Goal: Use online tool/utility: Utilize a website feature to perform a specific function

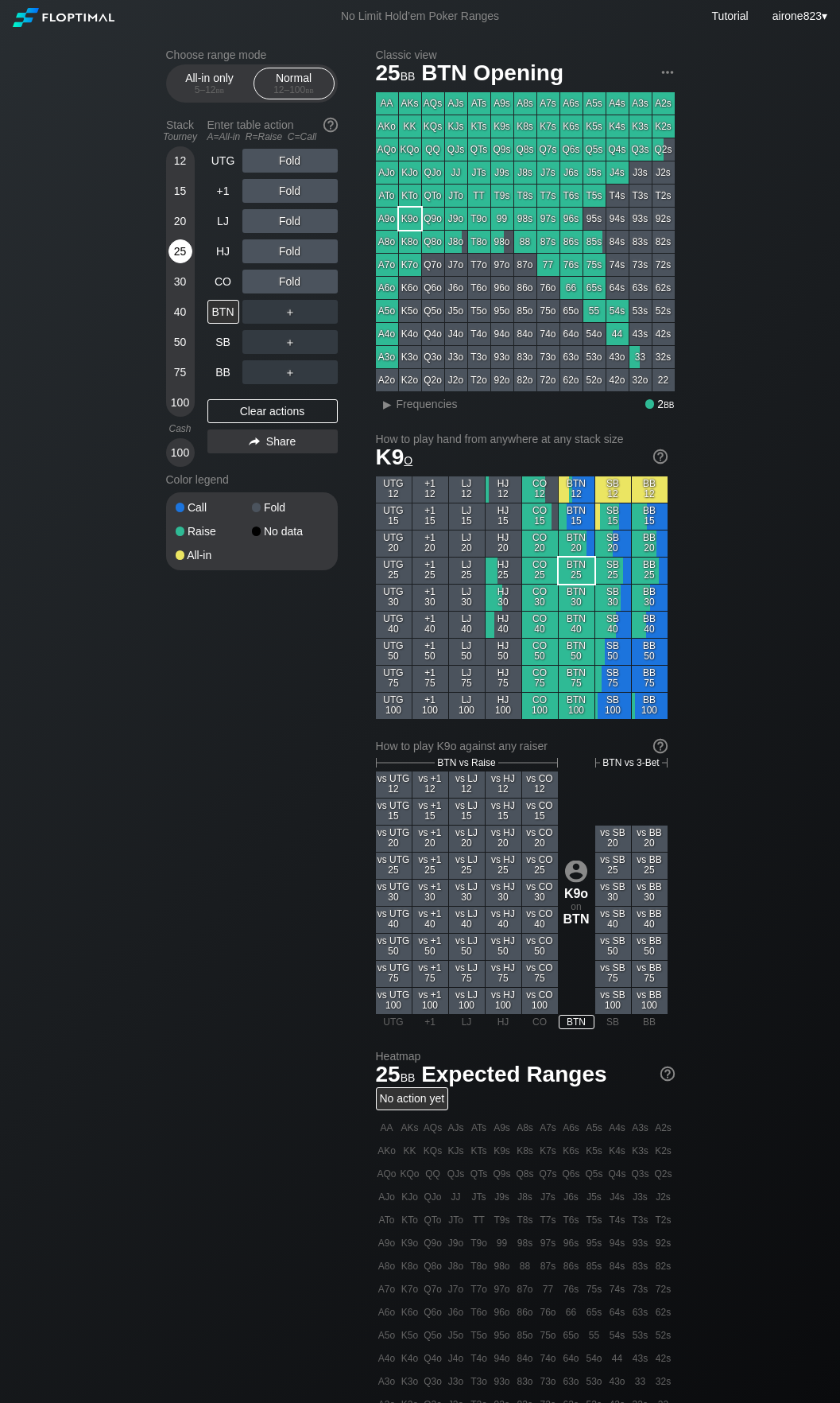
click at [170, 261] on div "25" at bounding box center [180, 254] width 24 height 30
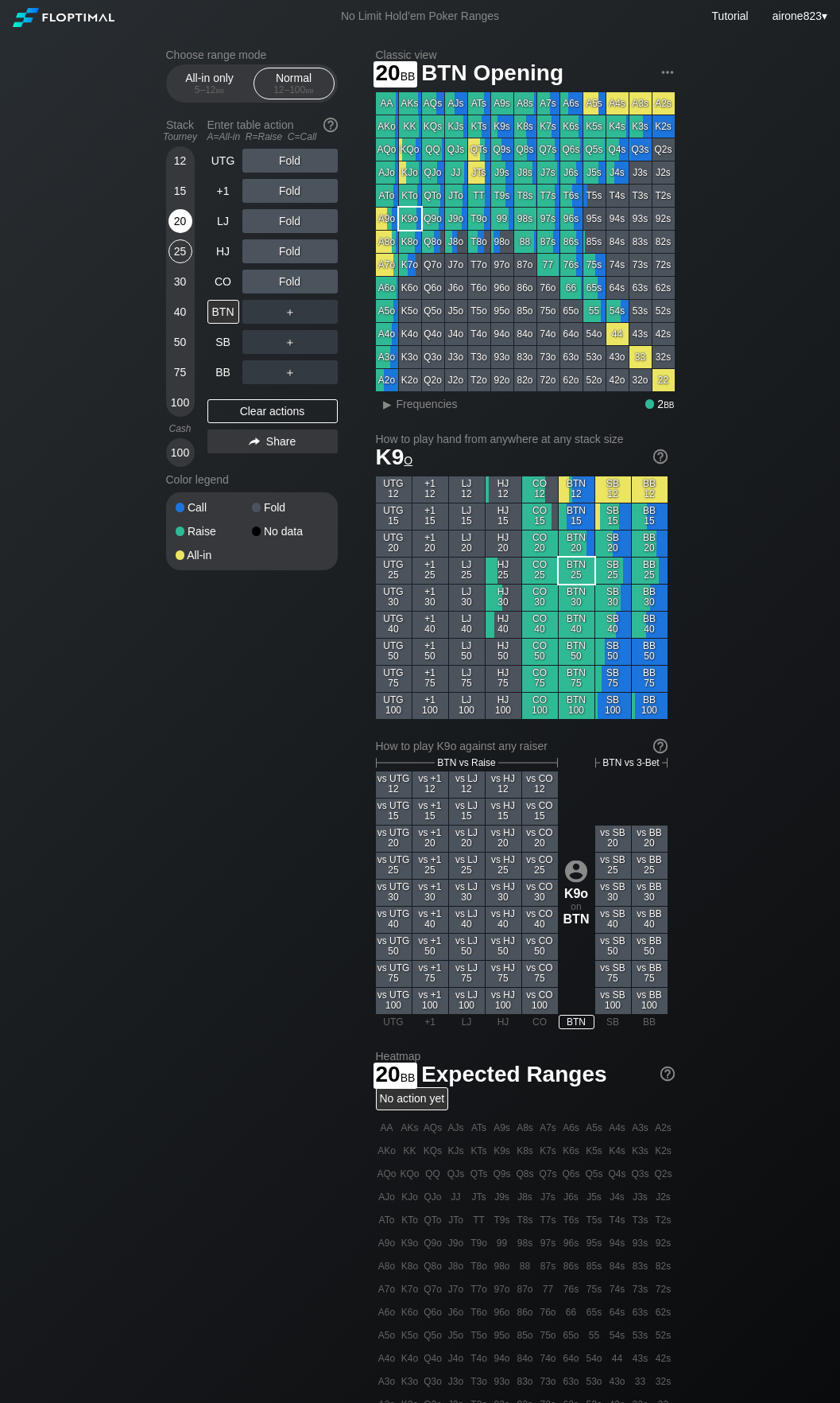
click at [173, 229] on div "20" at bounding box center [180, 221] width 24 height 24
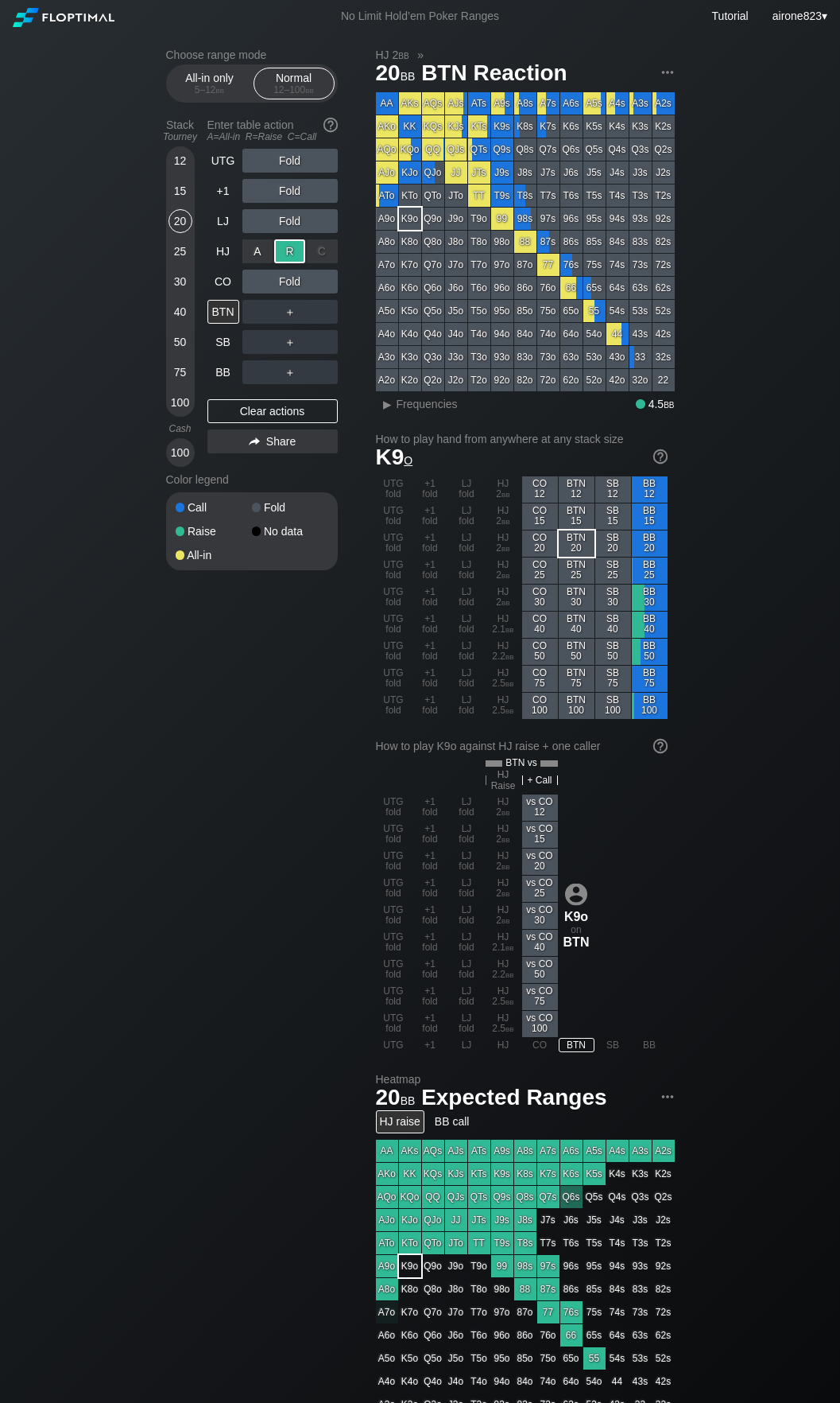
click at [287, 256] on div "R ✕" at bounding box center [289, 251] width 31 height 24
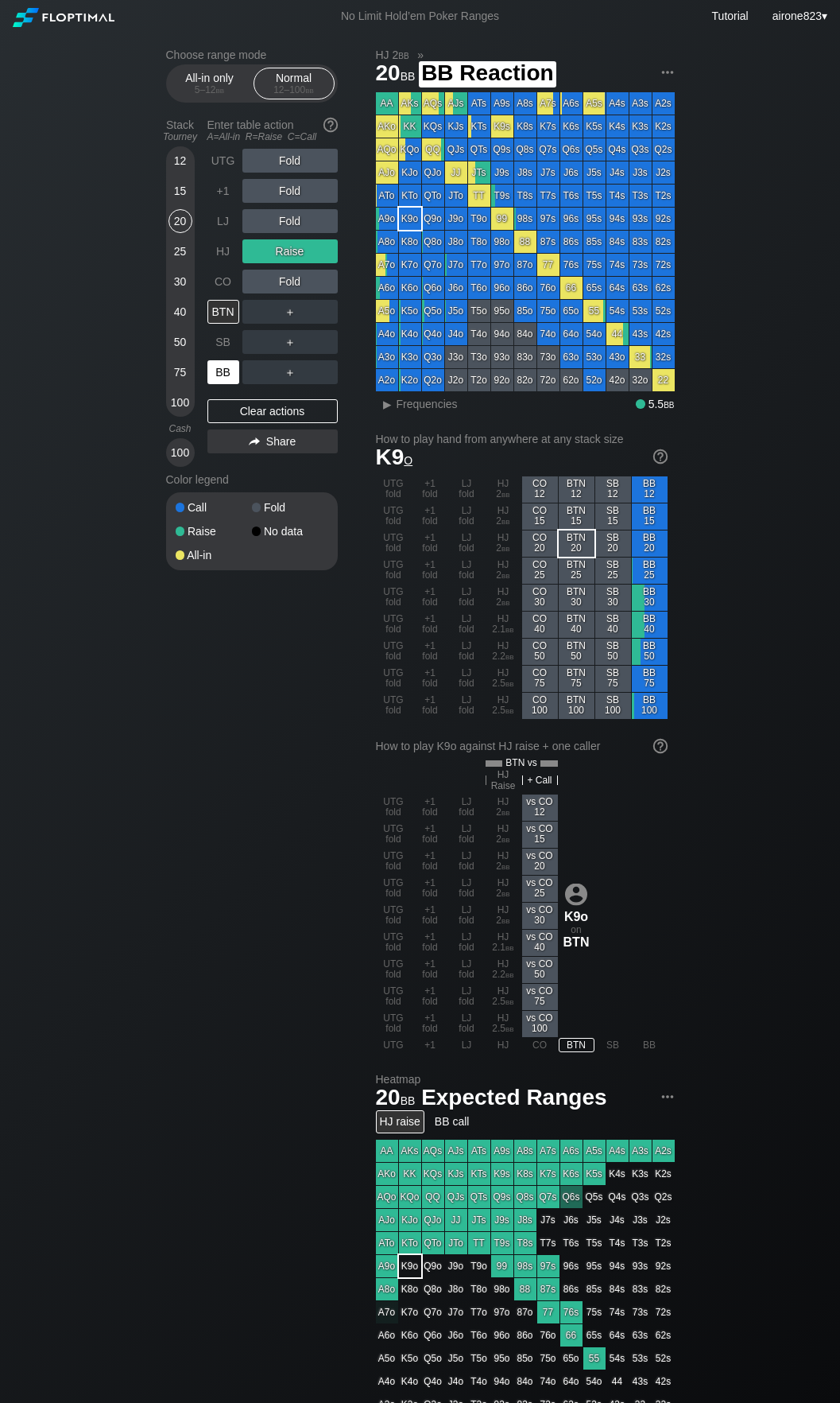
click at [221, 378] on div "BB" at bounding box center [223, 371] width 32 height 24
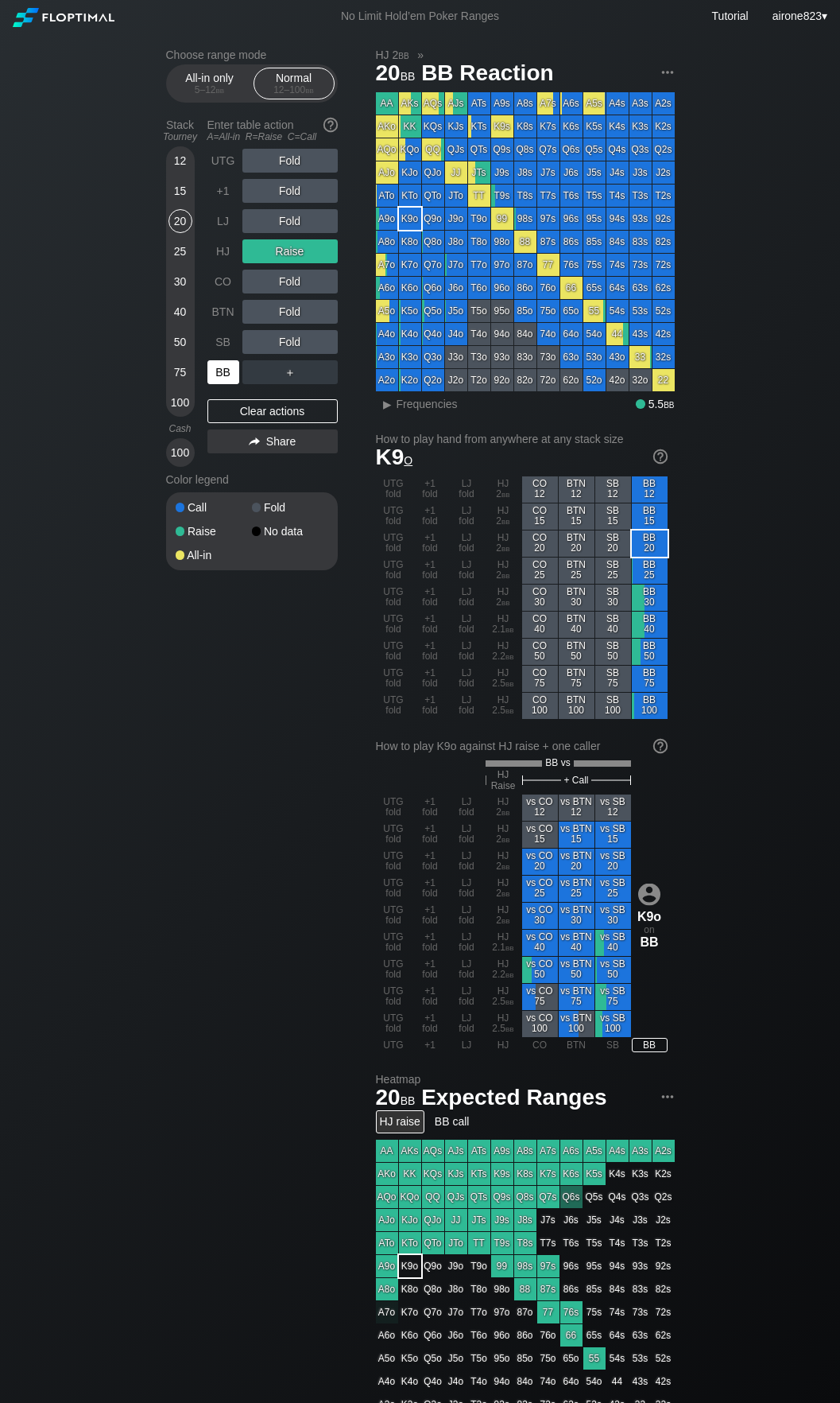
click at [221, 378] on div "BB" at bounding box center [223, 371] width 32 height 24
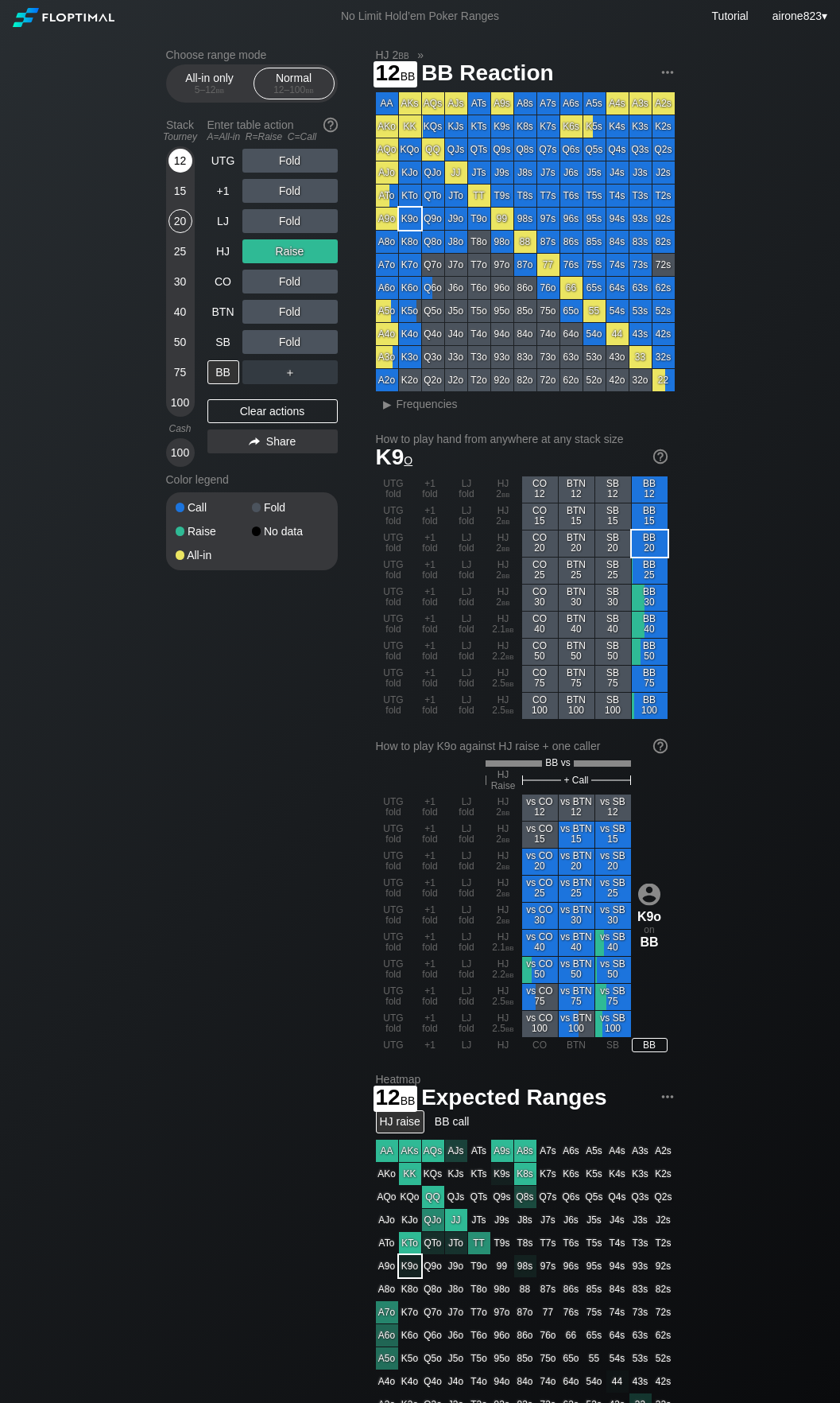
click at [174, 160] on div "12" at bounding box center [180, 160] width 24 height 24
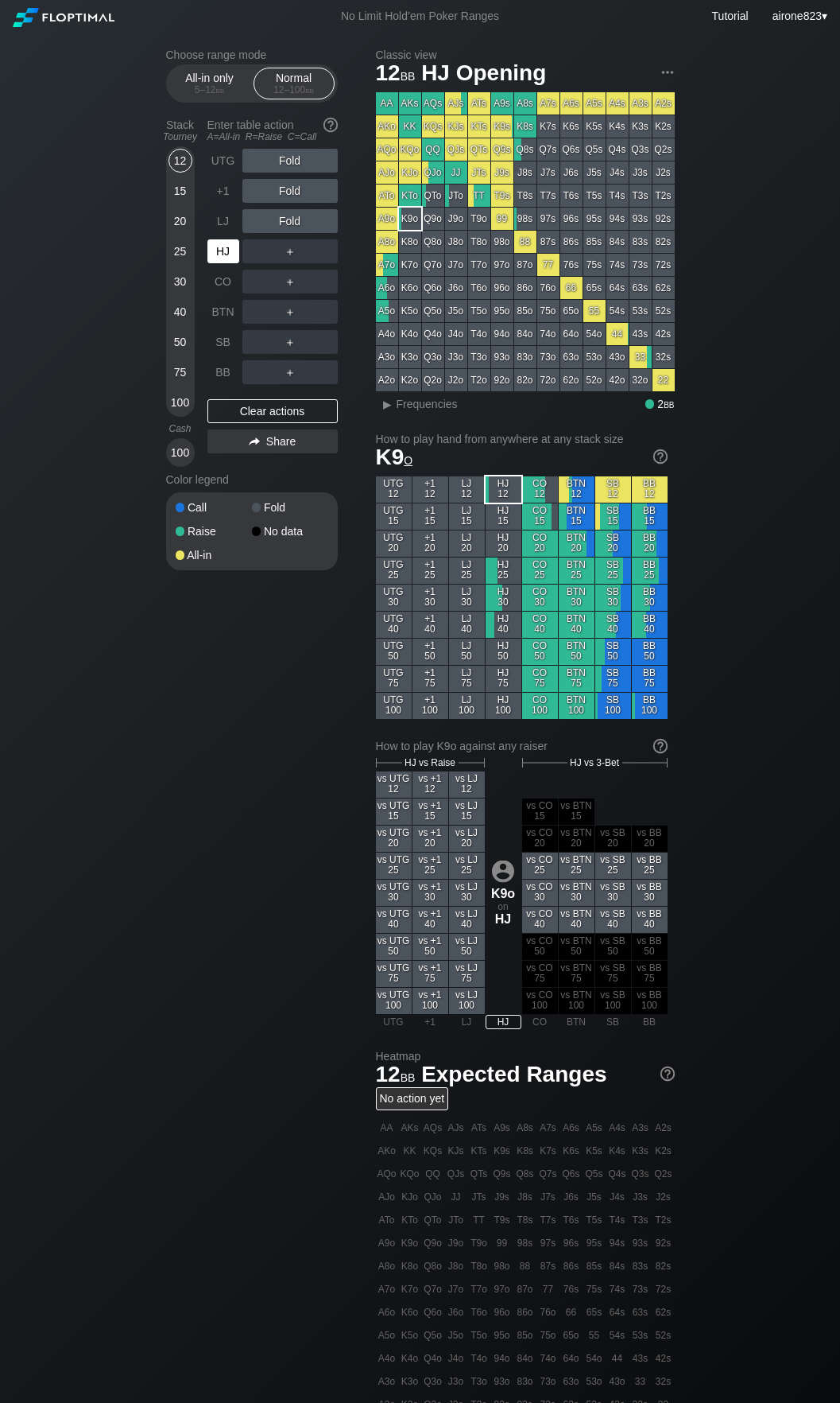
click at [230, 245] on div "HJ" at bounding box center [223, 251] width 32 height 24
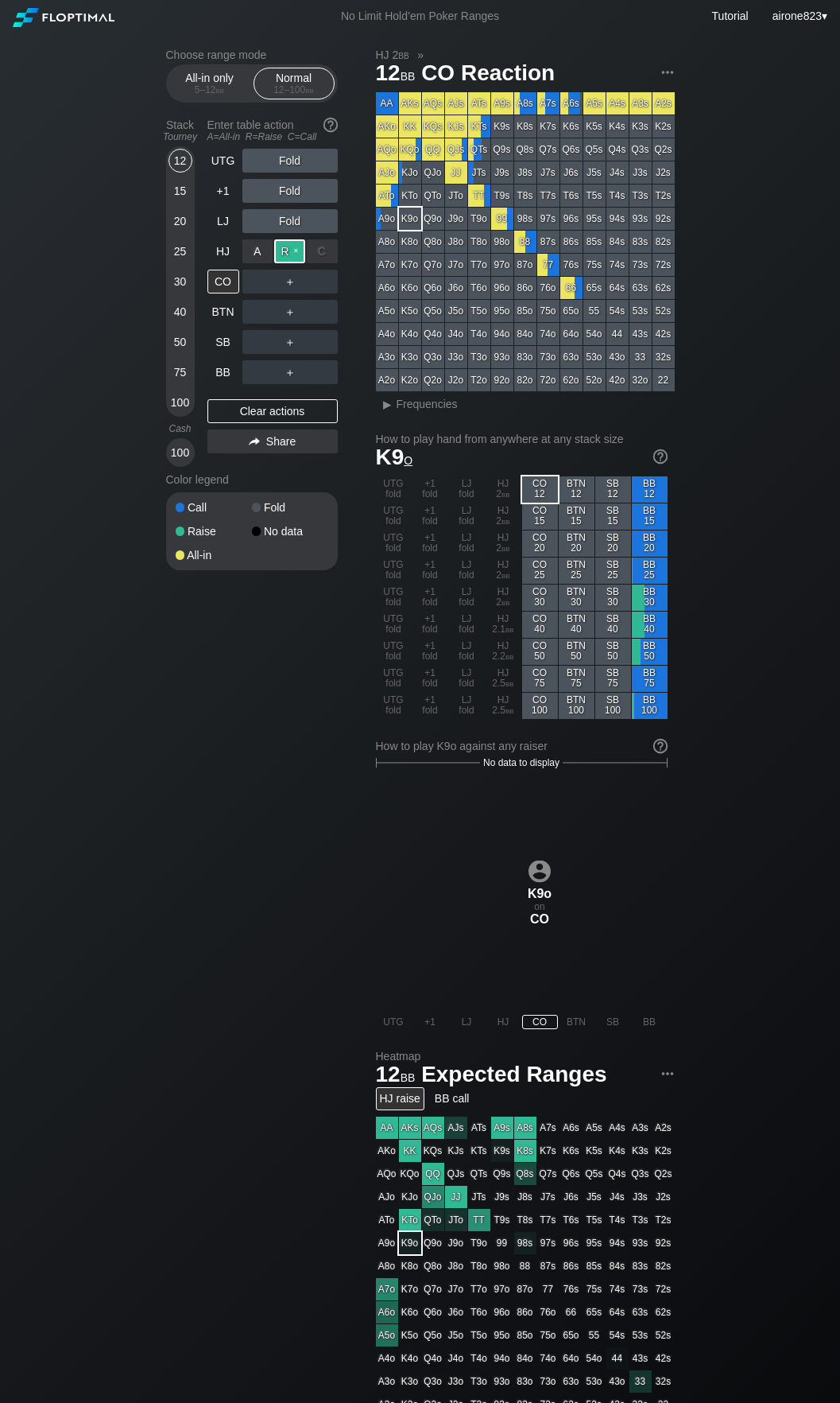
click at [291, 261] on div "R ✕" at bounding box center [289, 251] width 31 height 24
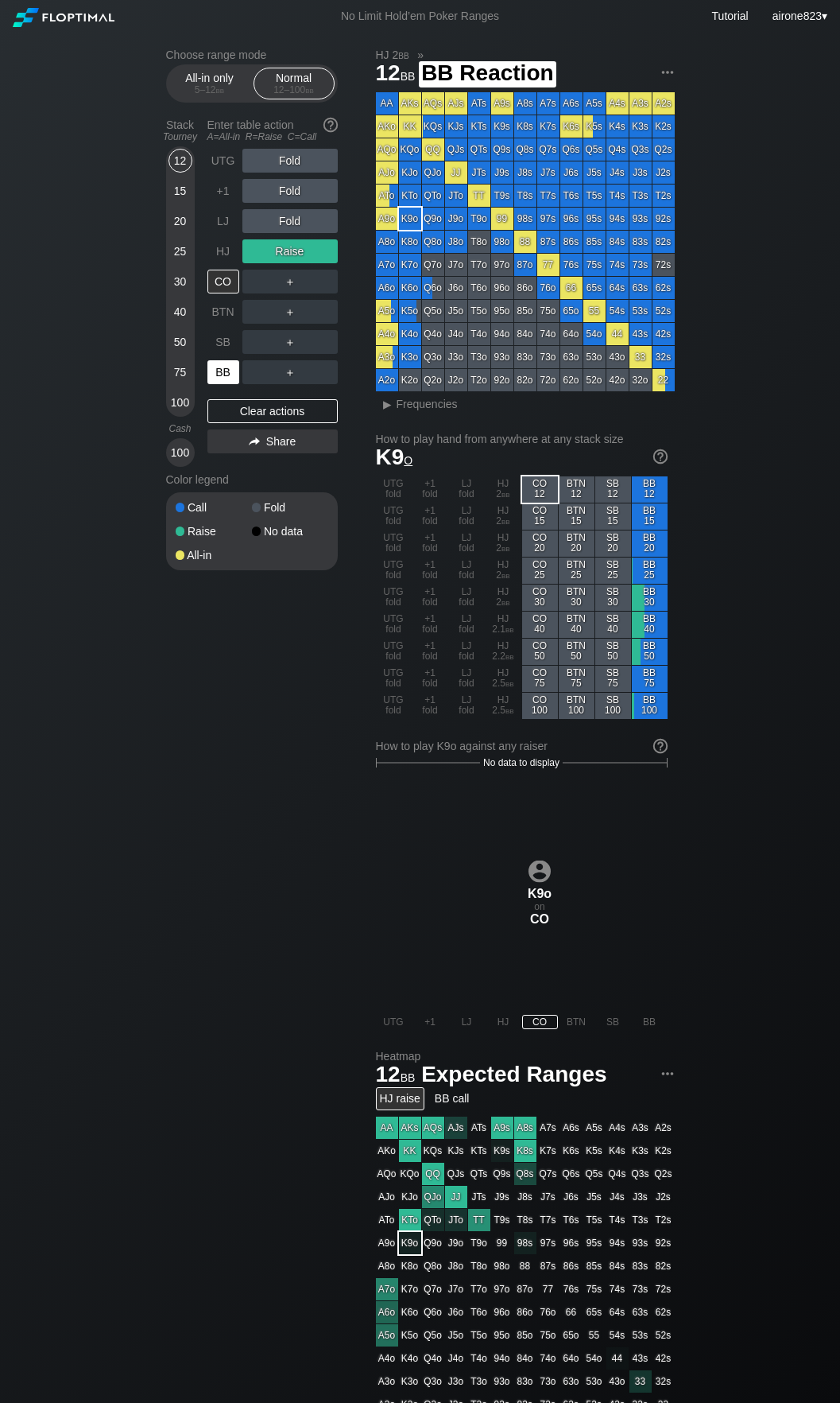
click at [224, 384] on div "BB" at bounding box center [223, 371] width 32 height 24
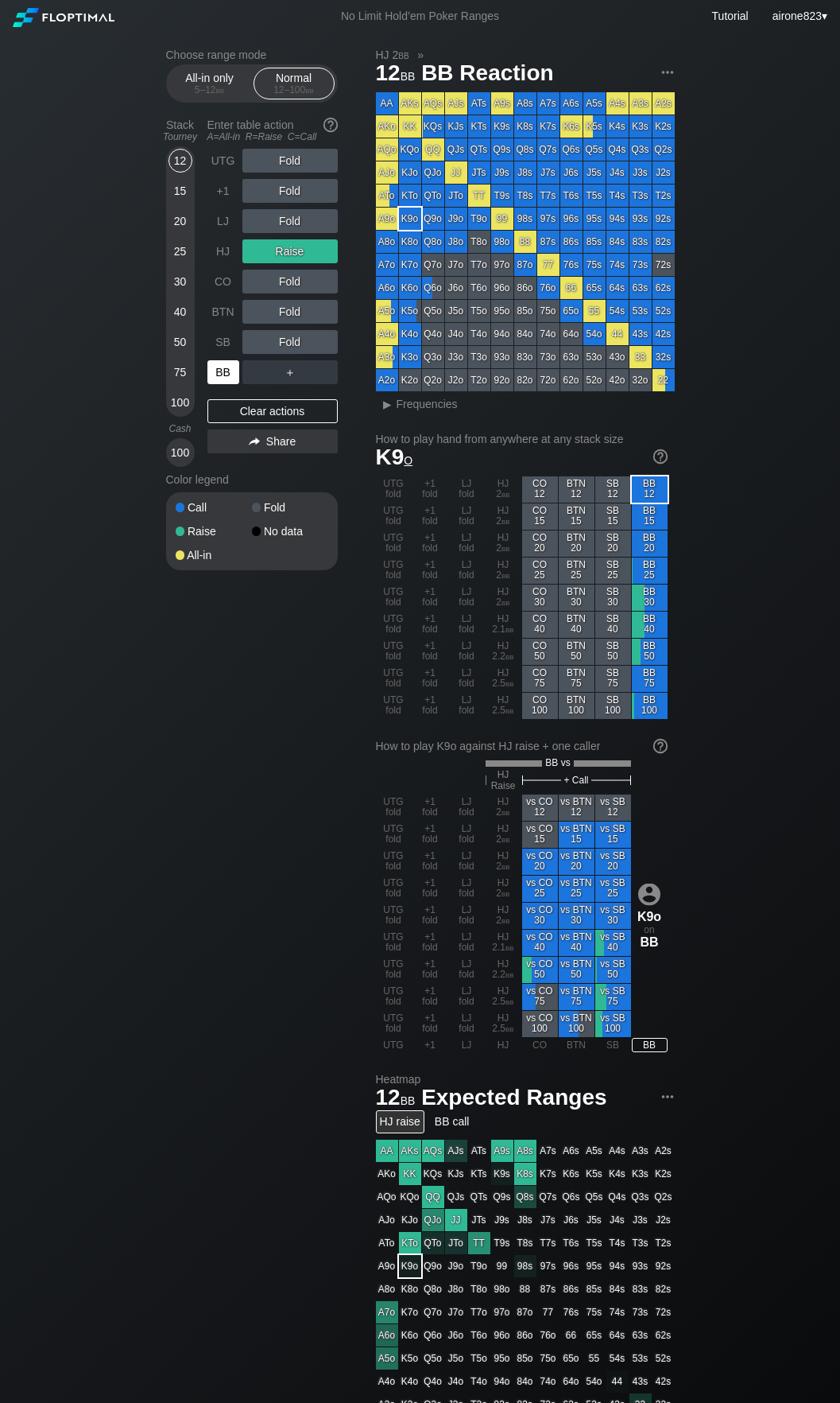
click at [222, 382] on div "BB" at bounding box center [223, 371] width 32 height 24
click at [223, 383] on div "BB" at bounding box center [223, 371] width 32 height 24
click at [234, 80] on div "All-in only 5 – 12 bb" at bounding box center [210, 83] width 73 height 30
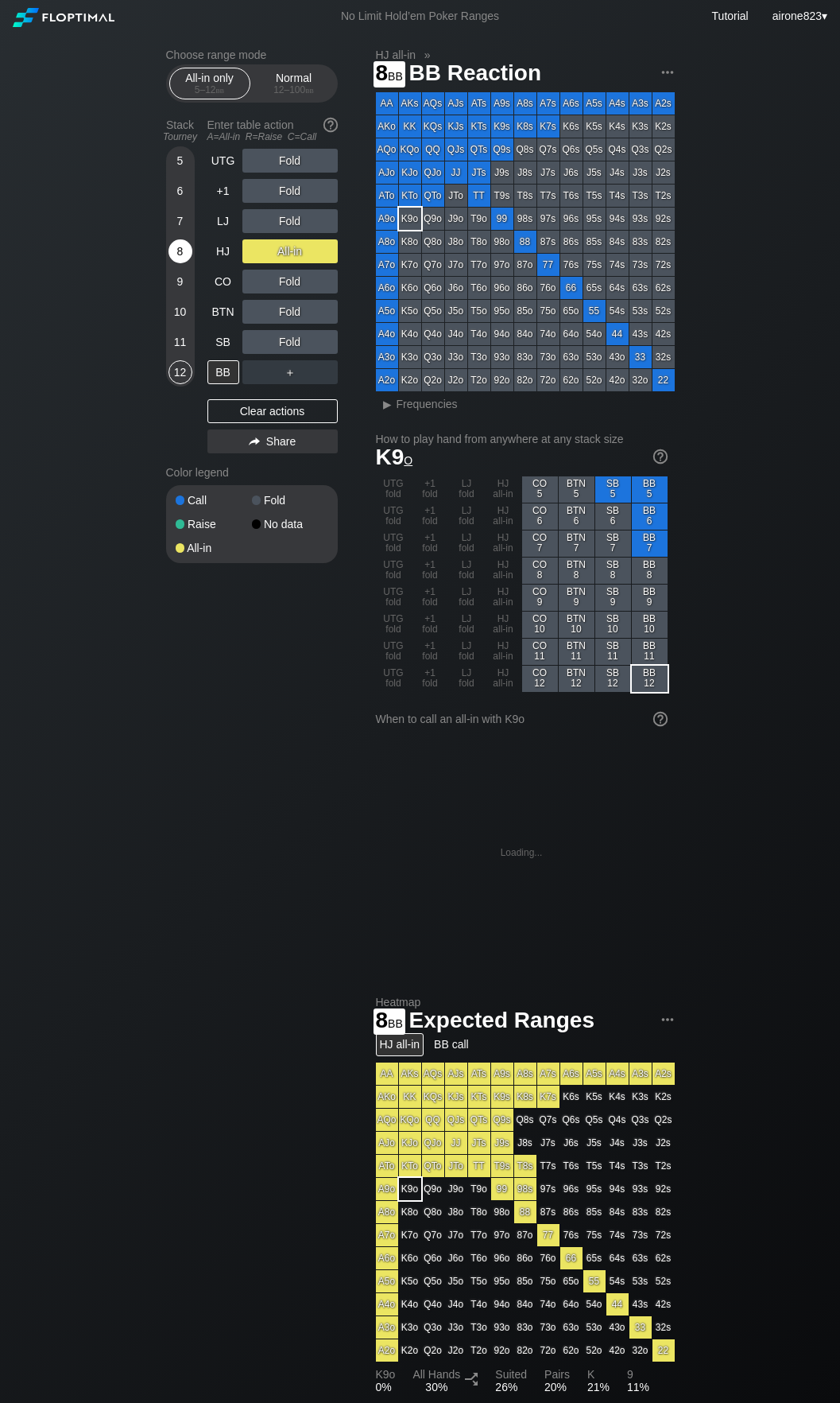
click at [186, 249] on div "8" at bounding box center [180, 251] width 24 height 24
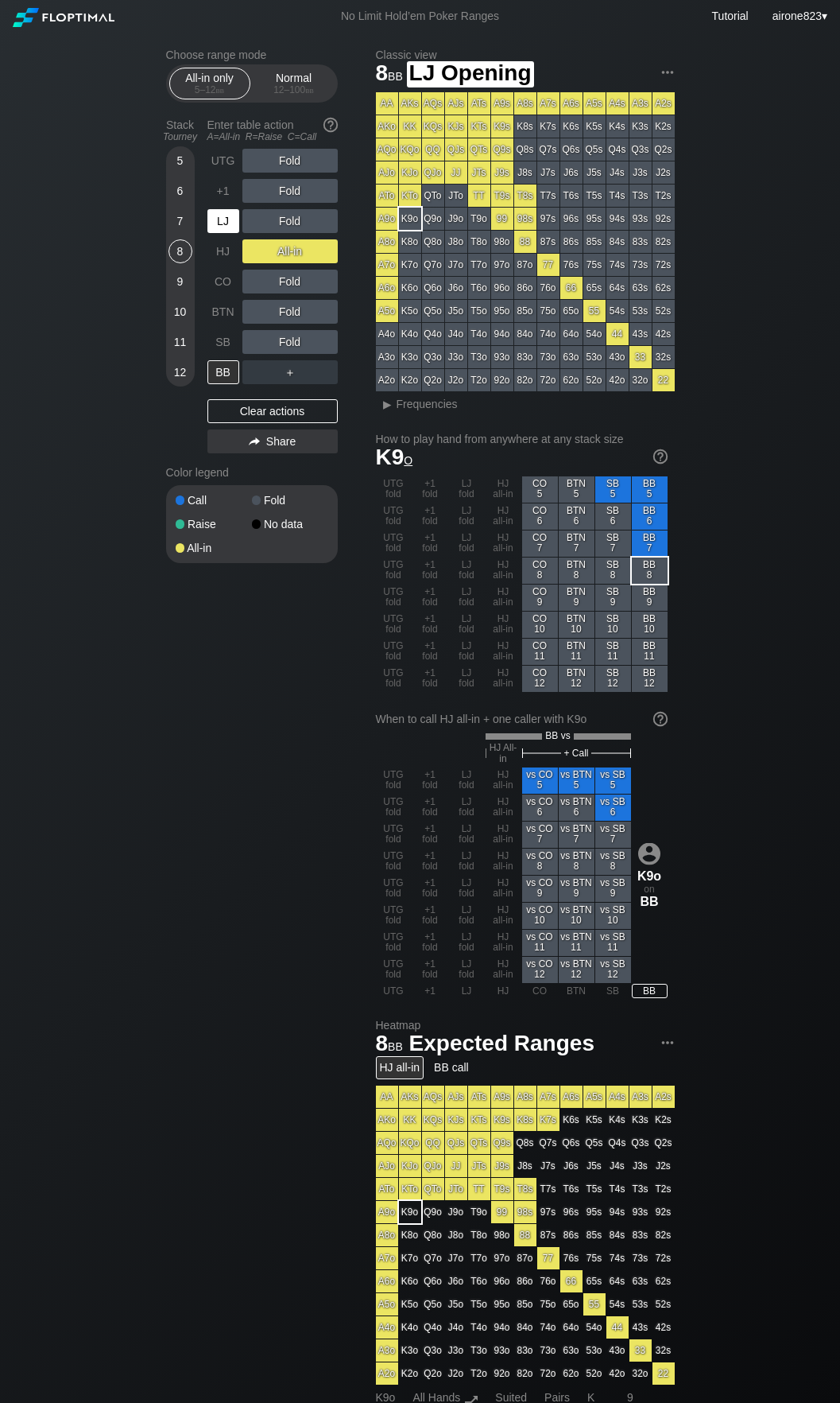
click at [210, 226] on div "LJ" at bounding box center [223, 221] width 32 height 24
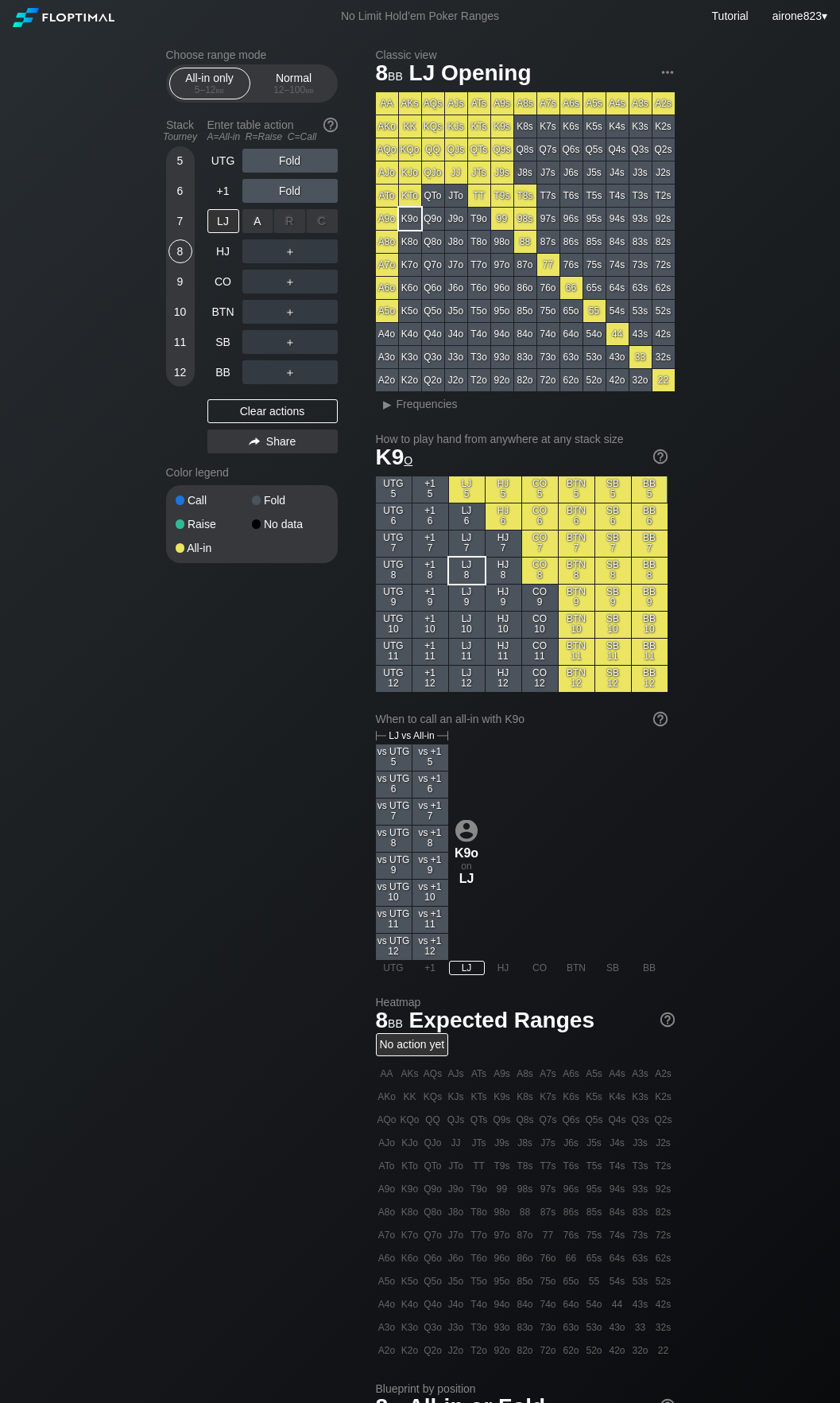
click at [253, 223] on div "A ✕" at bounding box center [257, 221] width 31 height 24
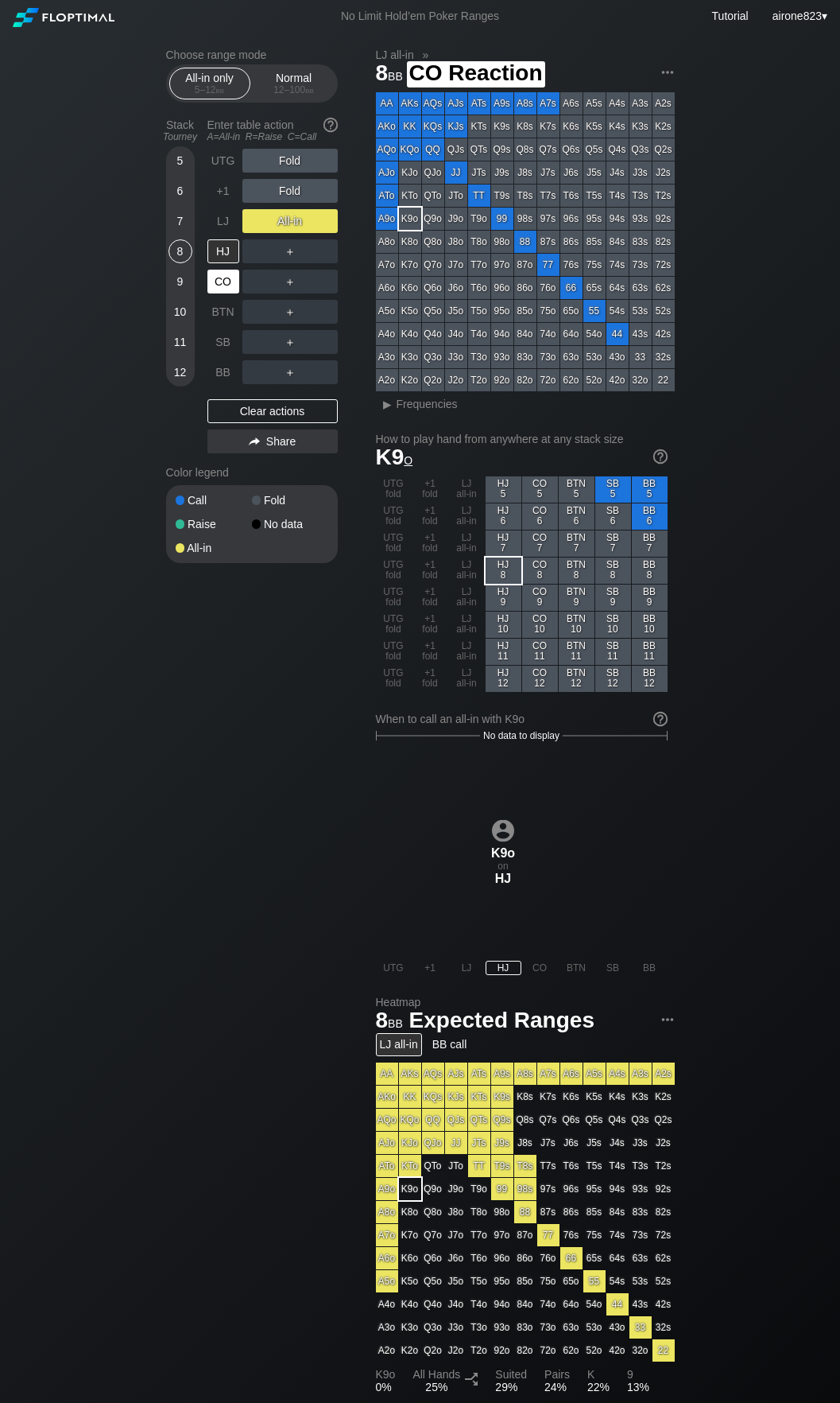
click at [226, 276] on div "CO" at bounding box center [223, 281] width 32 height 24
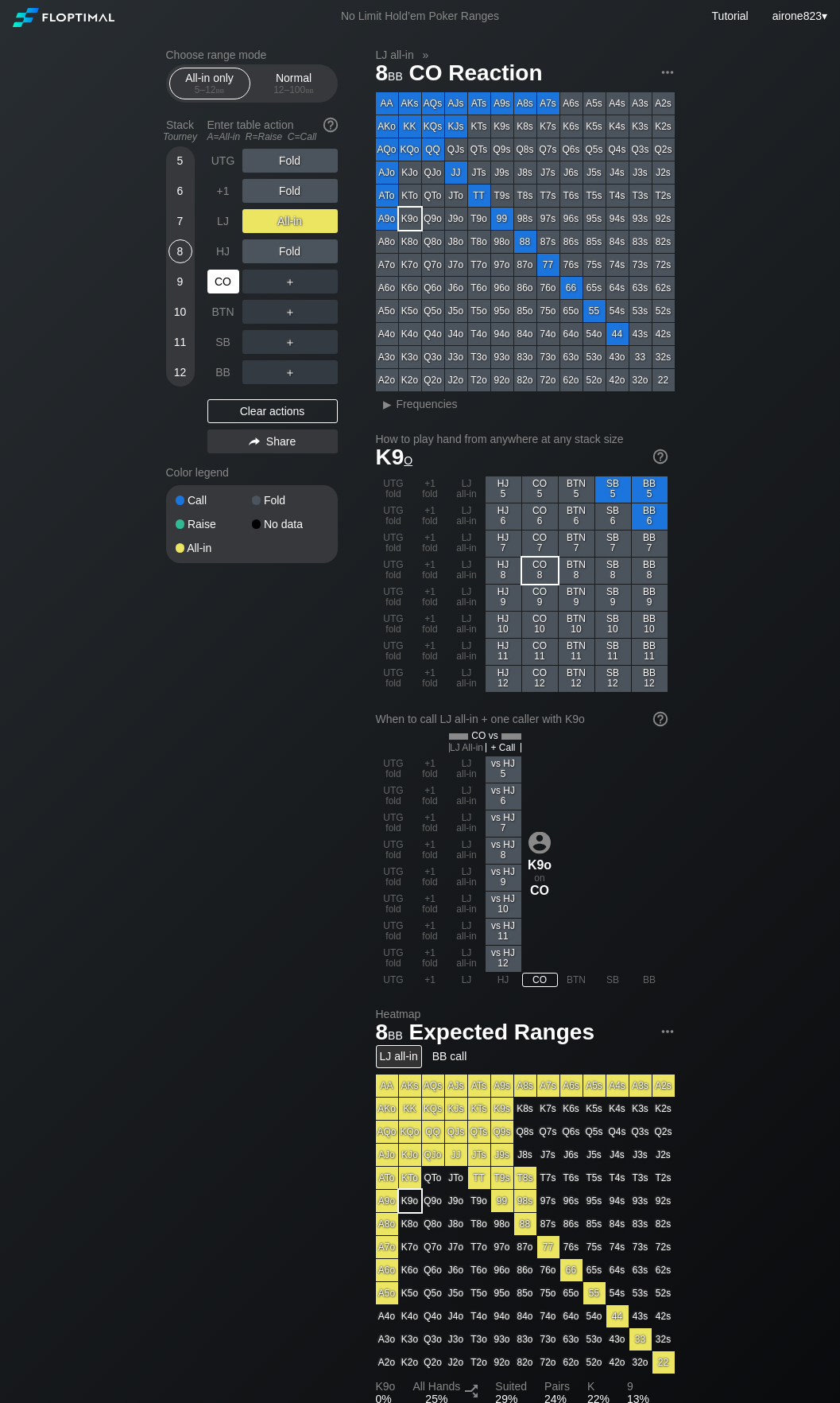
click at [226, 276] on div "CO" at bounding box center [223, 281] width 32 height 24
